Goal: Find specific page/section: Find specific page/section

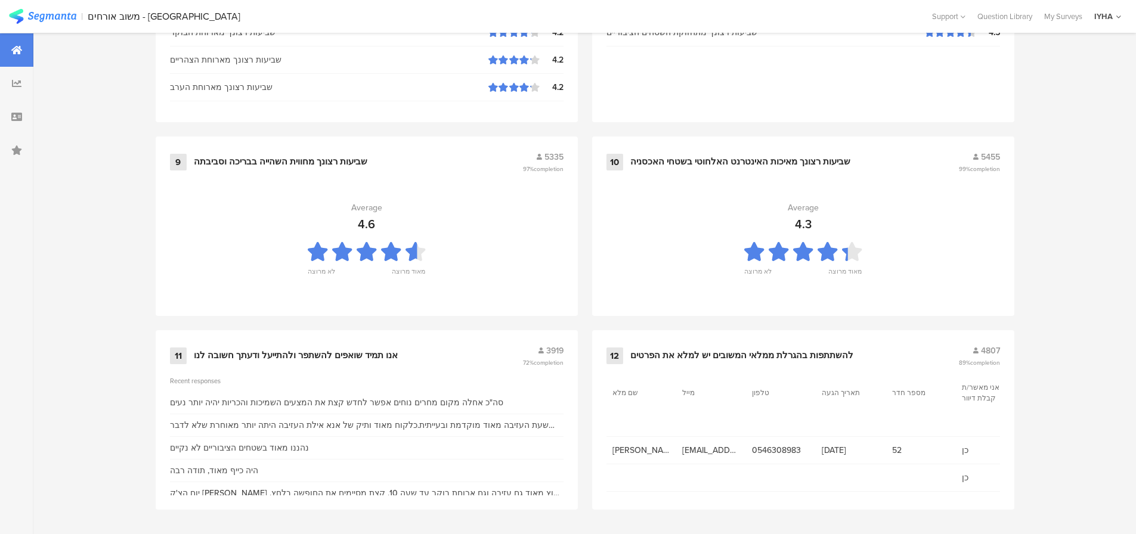
scroll to position [1214, 0]
click at [244, 351] on div "אנו תמיד שואפים להשתפר ולהתייעל ודעתך חשובה לנו" at bounding box center [296, 355] width 204 height 12
